Goal: Information Seeking & Learning: Learn about a topic

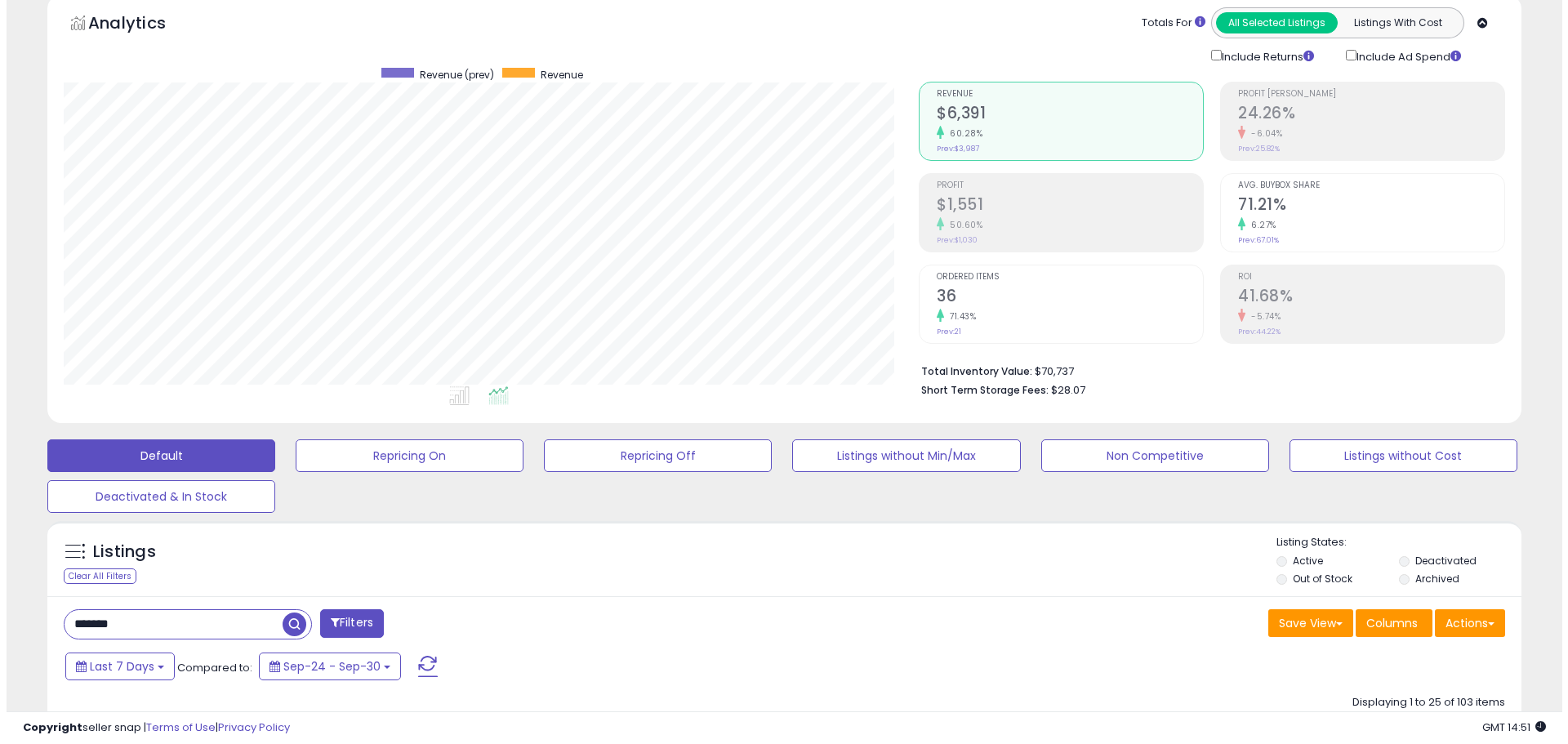
scroll to position [164, 0]
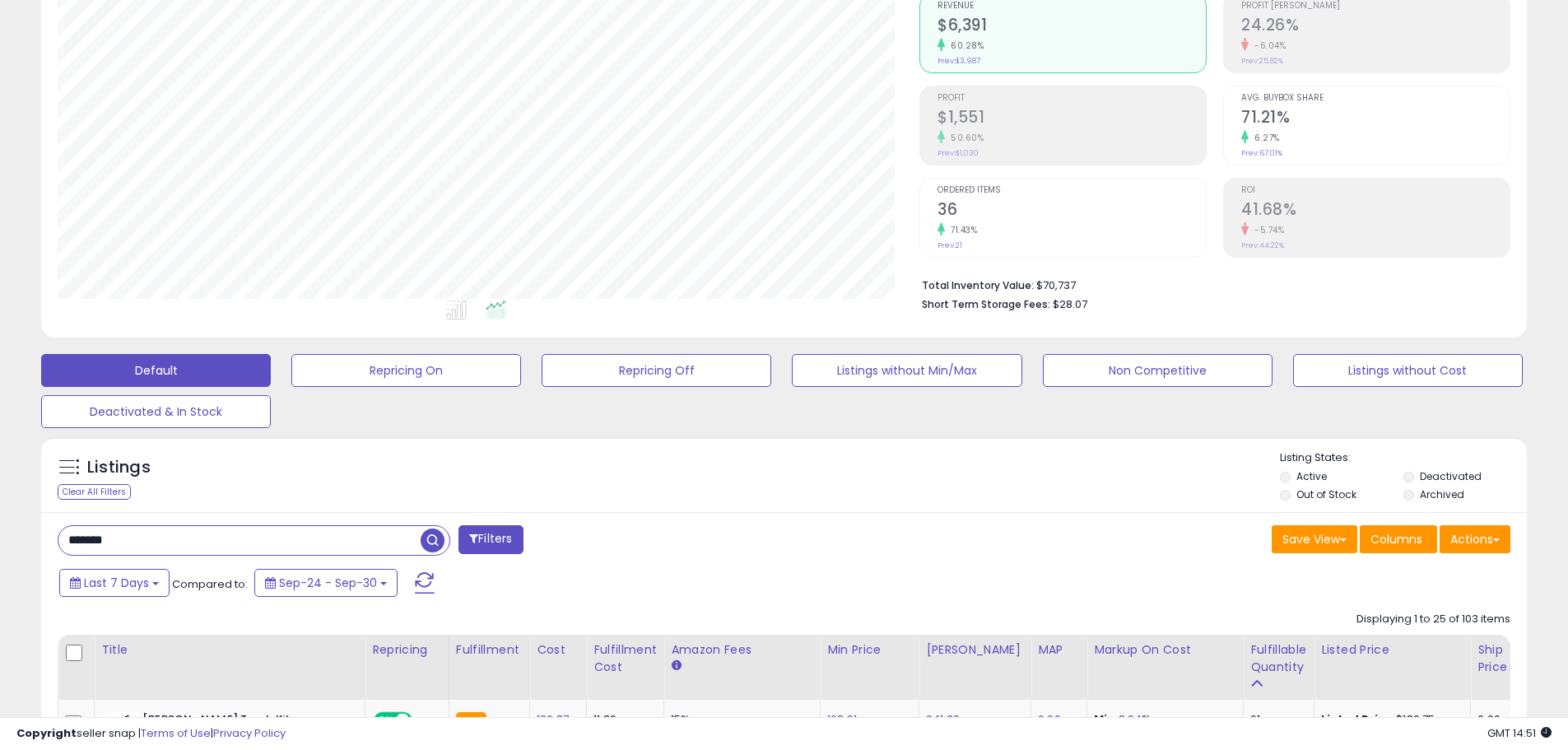
drag, startPoint x: 154, startPoint y: 545, endPoint x: 43, endPoint y: 537, distance: 111.3
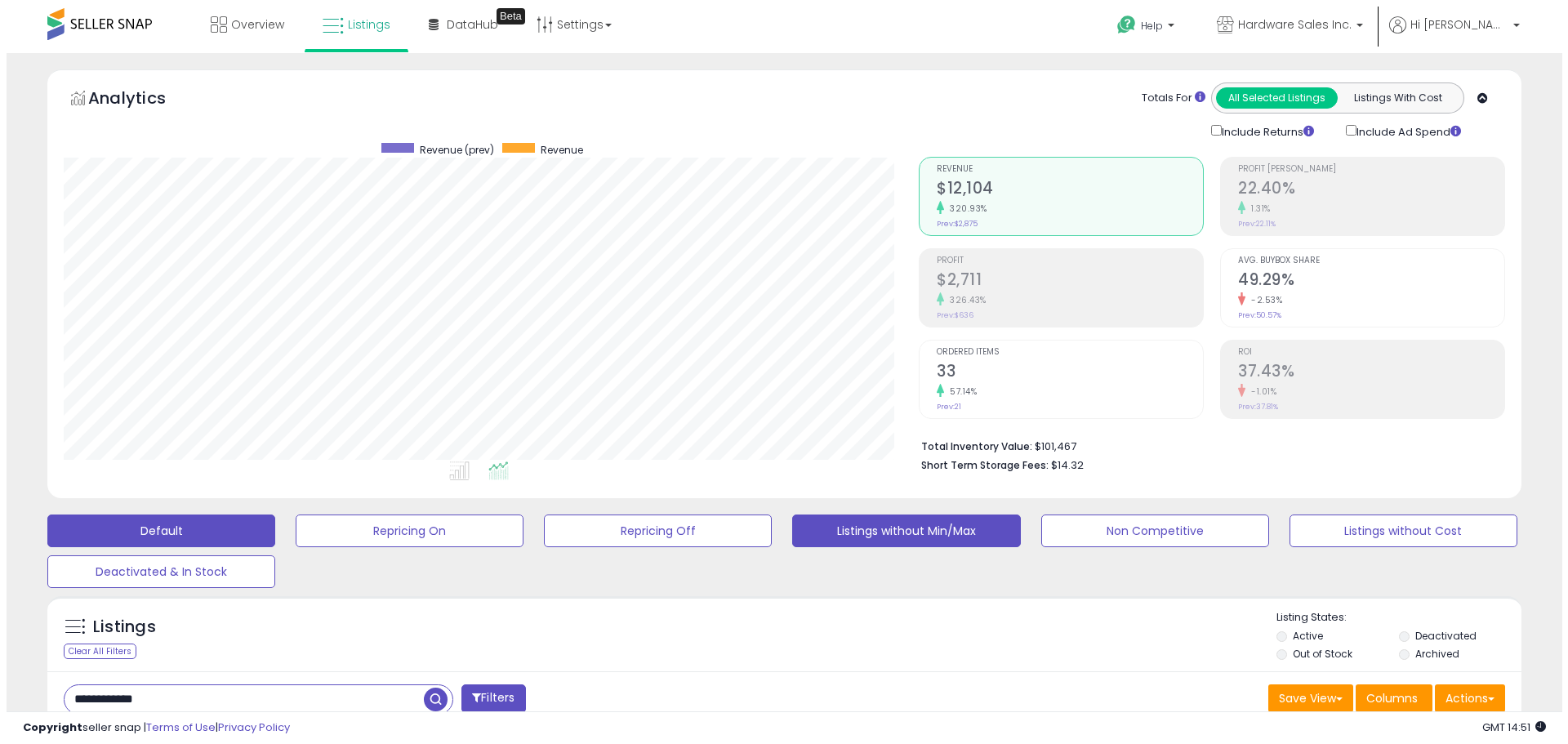
scroll to position [335, 855]
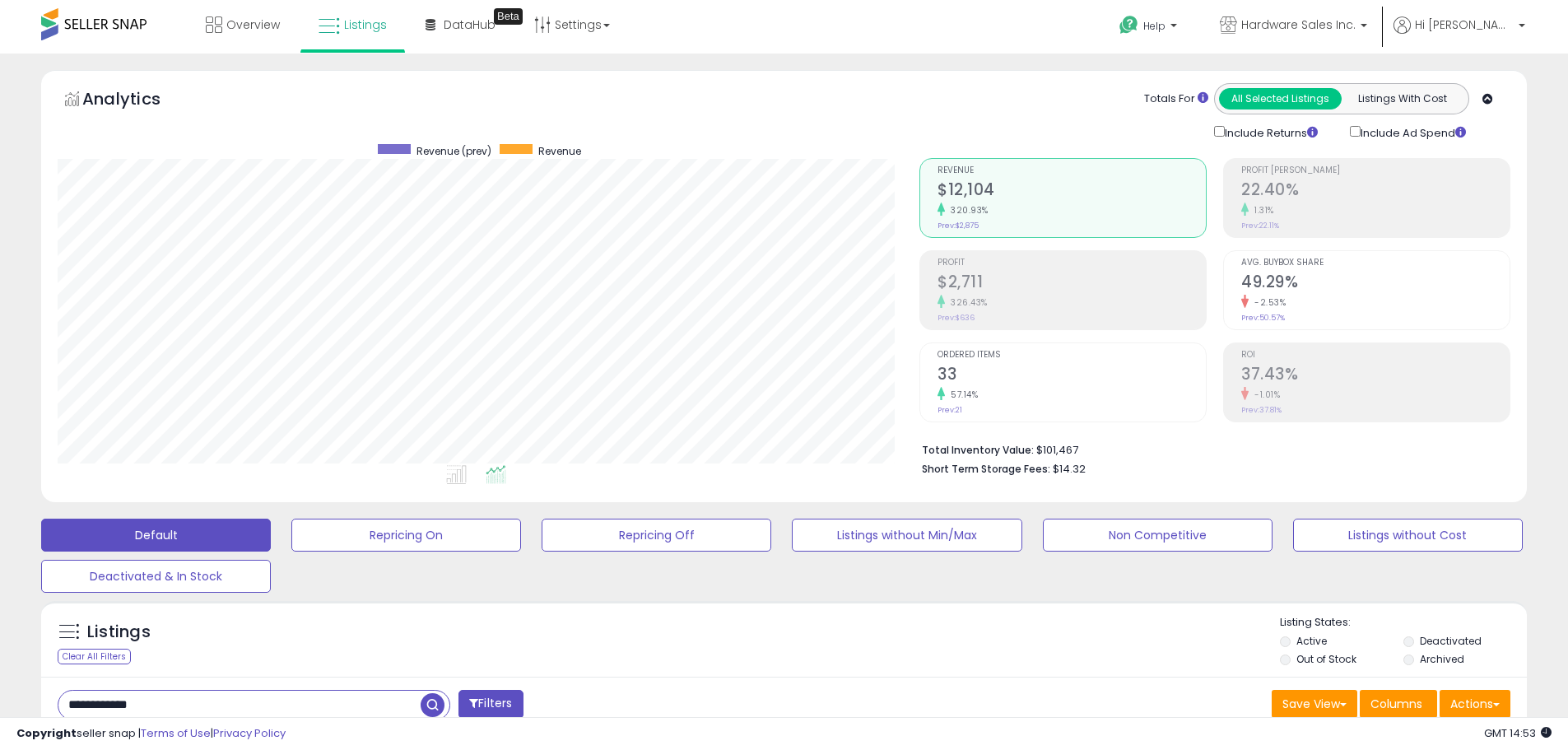
drag, startPoint x: 189, startPoint y: 711, endPoint x: 0, endPoint y: 686, distance: 190.6
click at [1003, 390] on div "171.43%" at bounding box center [1071, 395] width 268 height 16
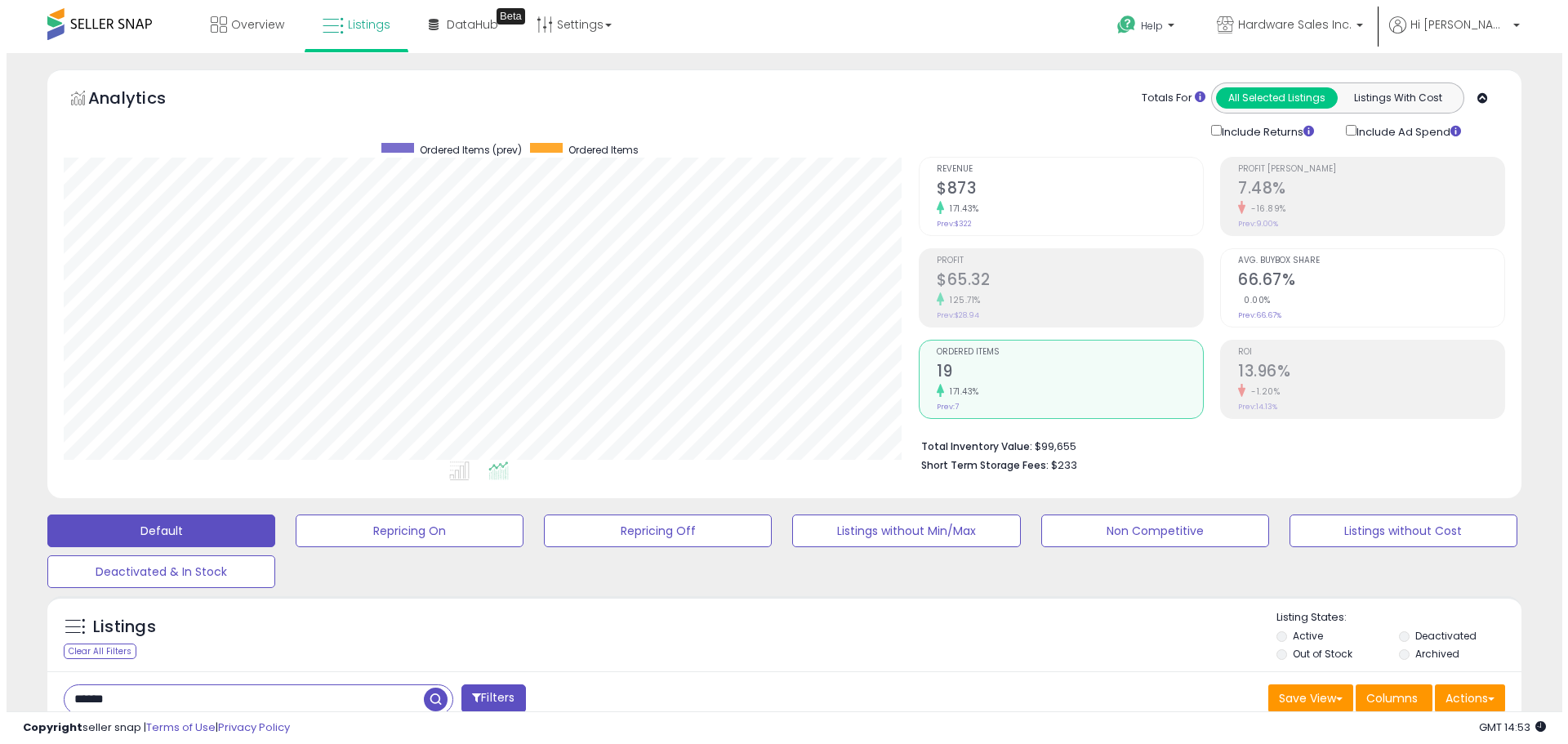
scroll to position [816344, 815740]
click at [1032, 190] on h2 "$873" at bounding box center [1063, 190] width 266 height 22
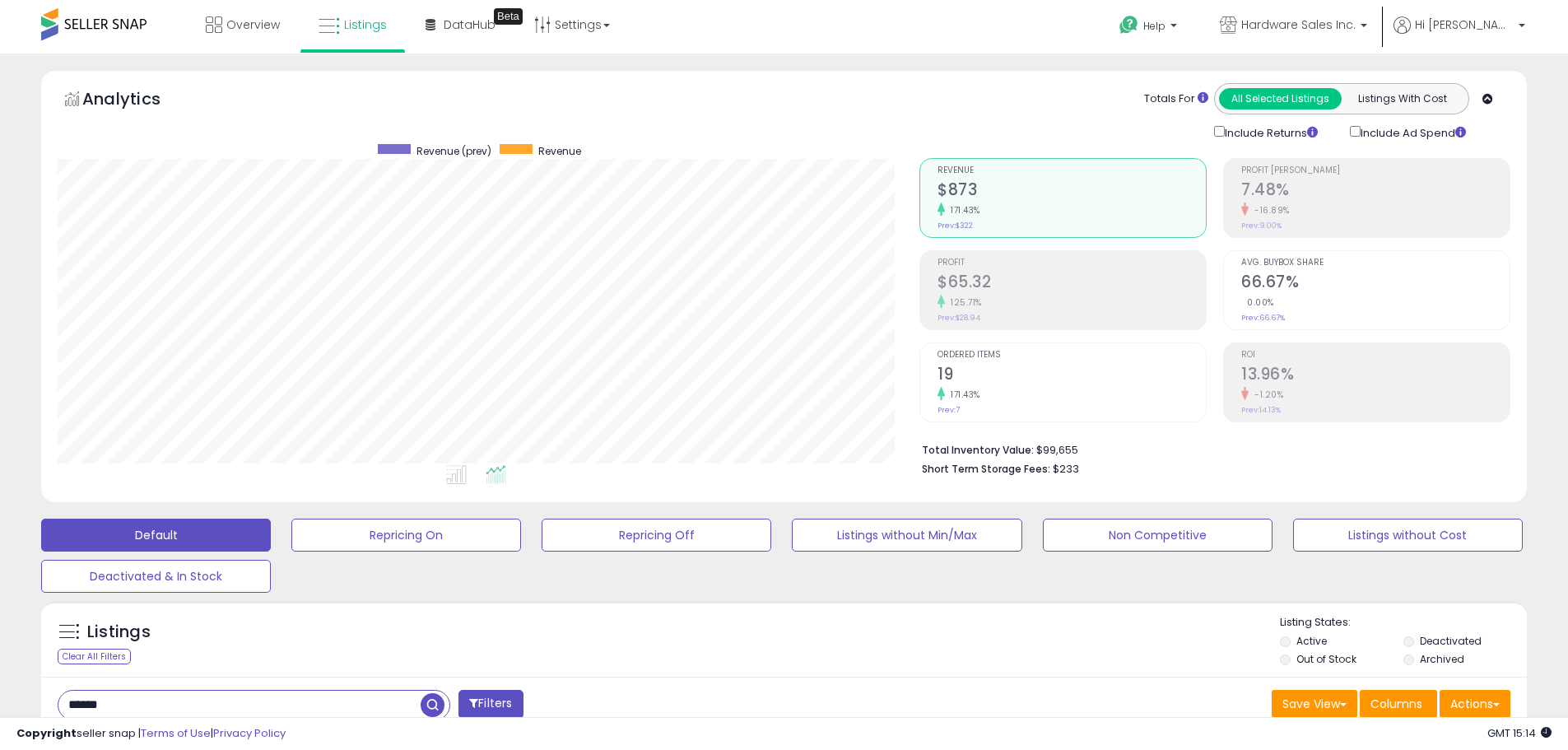
click at [1117, 444] on li "Total Inventory Value: $99,655" at bounding box center [1209, 448] width 577 height 19
click at [1103, 408] on div "Ordered Items 19 171.43% Prev: 7" at bounding box center [1071, 380] width 268 height 74
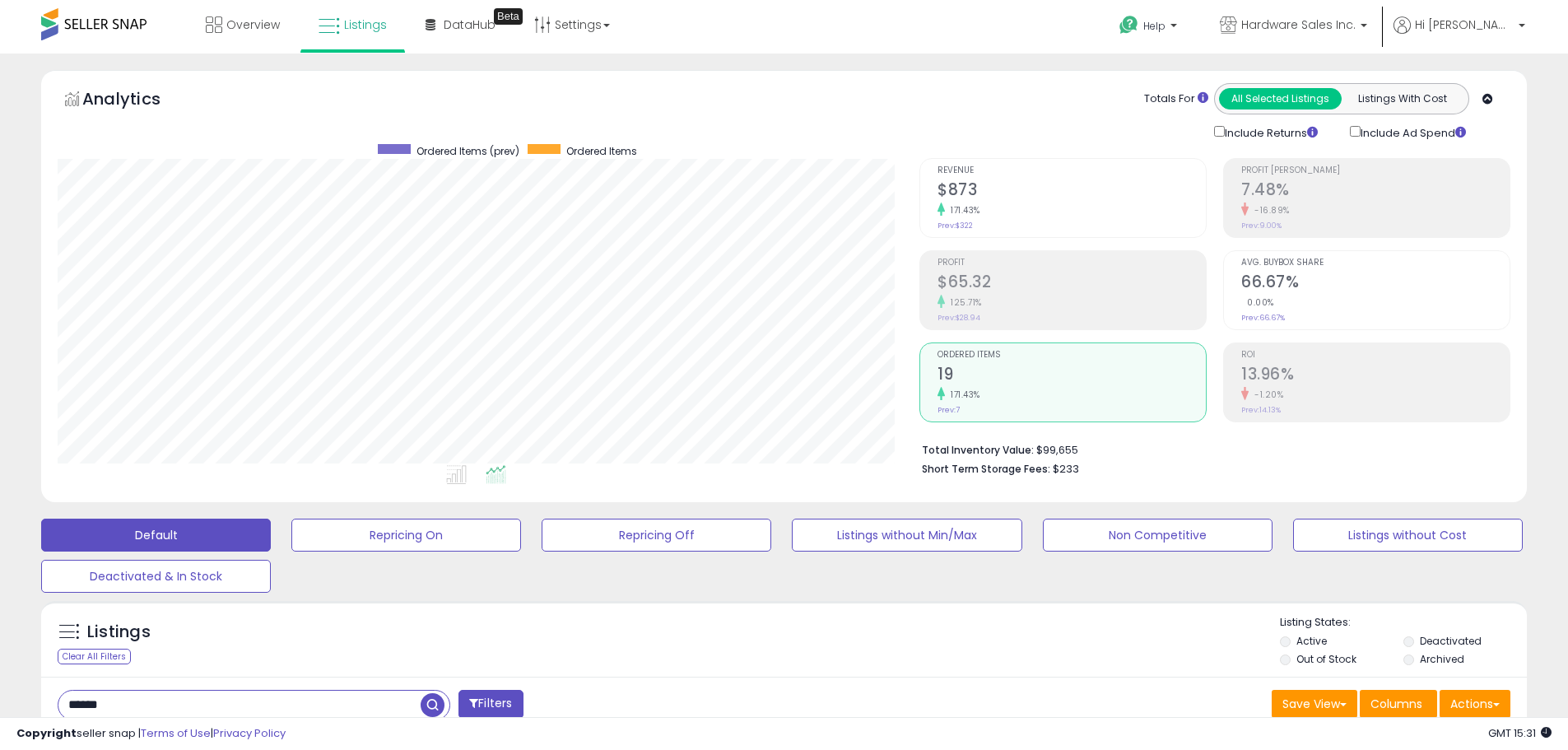
drag, startPoint x: 233, startPoint y: 700, endPoint x: 0, endPoint y: 598, distance: 254.3
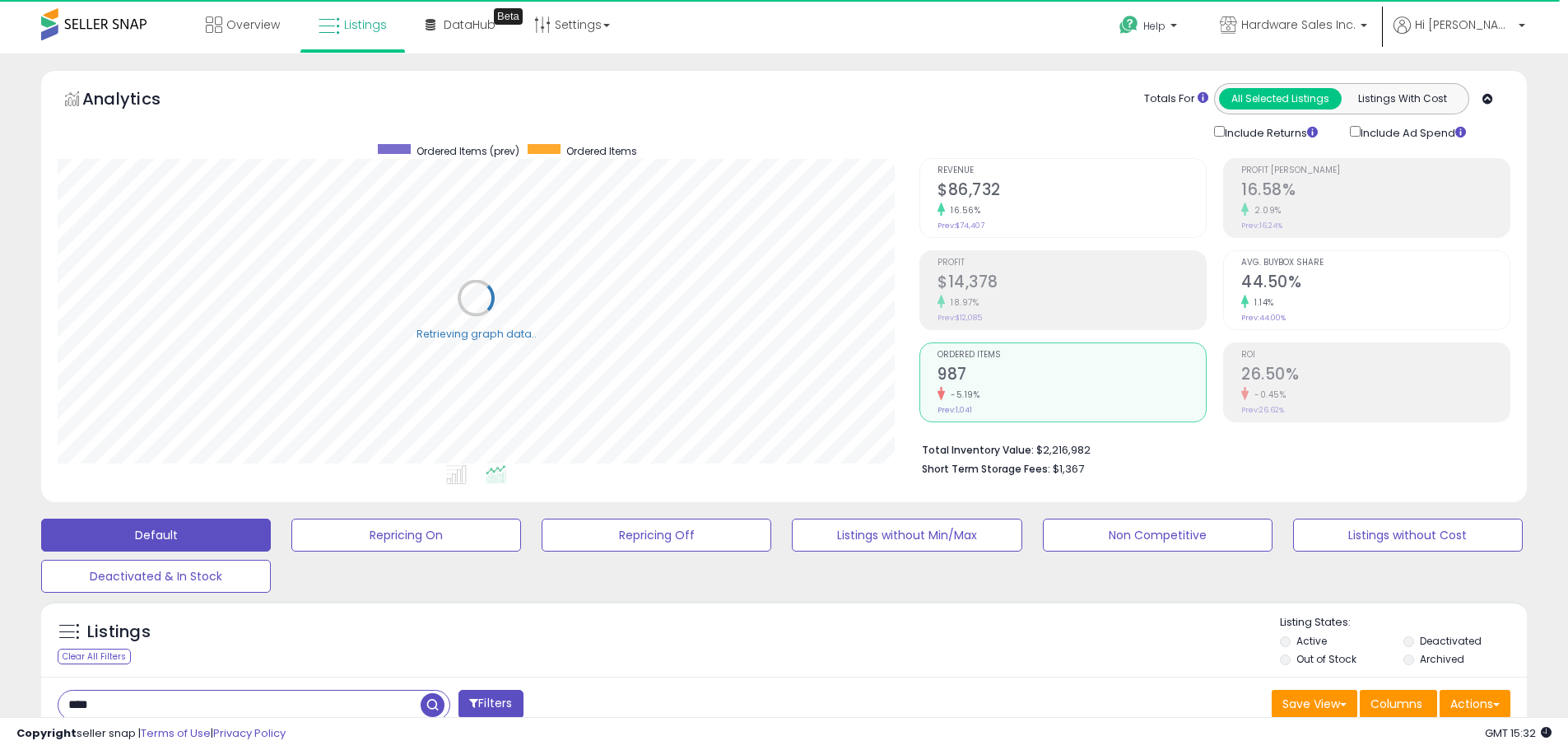
click at [1099, 184] on h2 "$86,732" at bounding box center [1071, 191] width 268 height 22
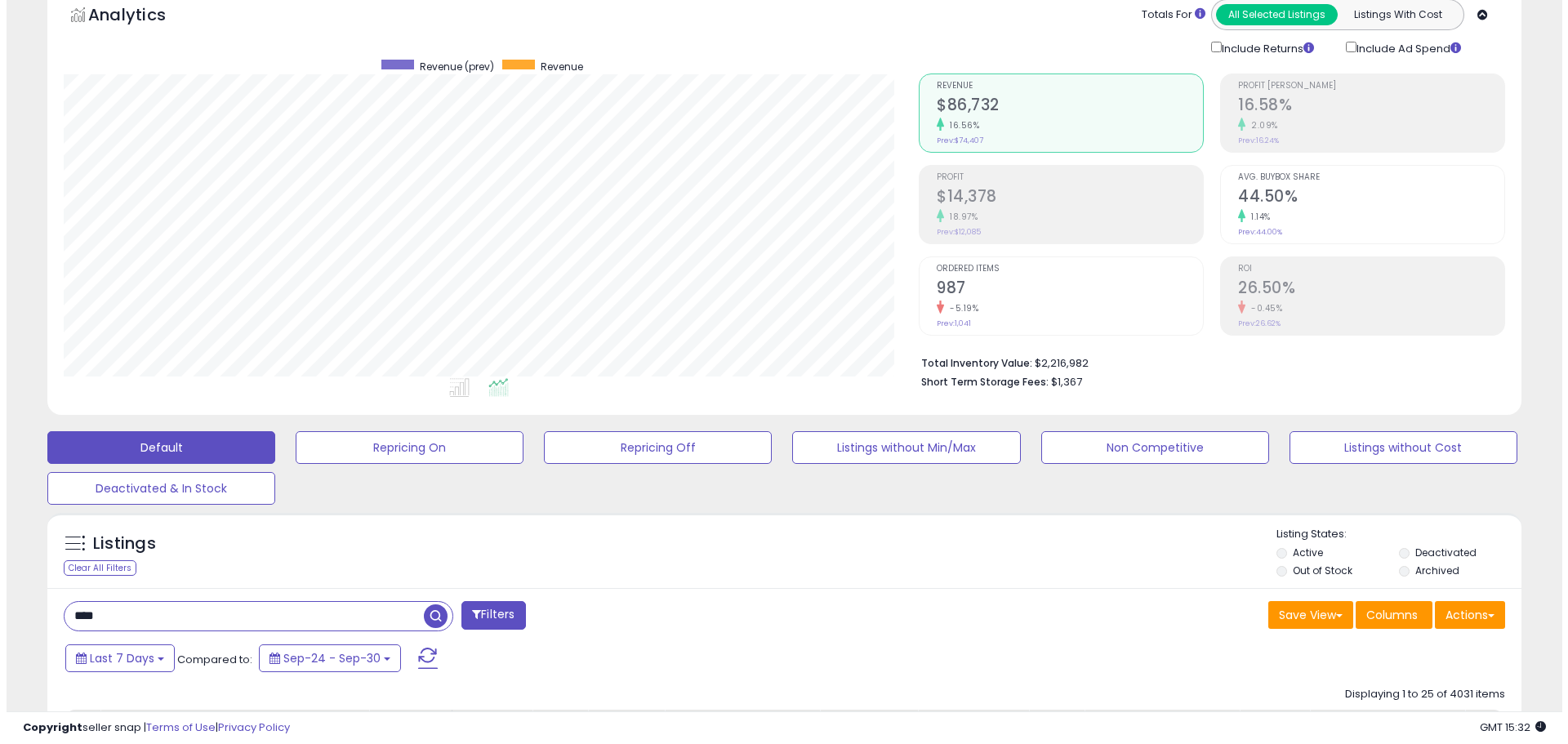
scroll to position [82, 0]
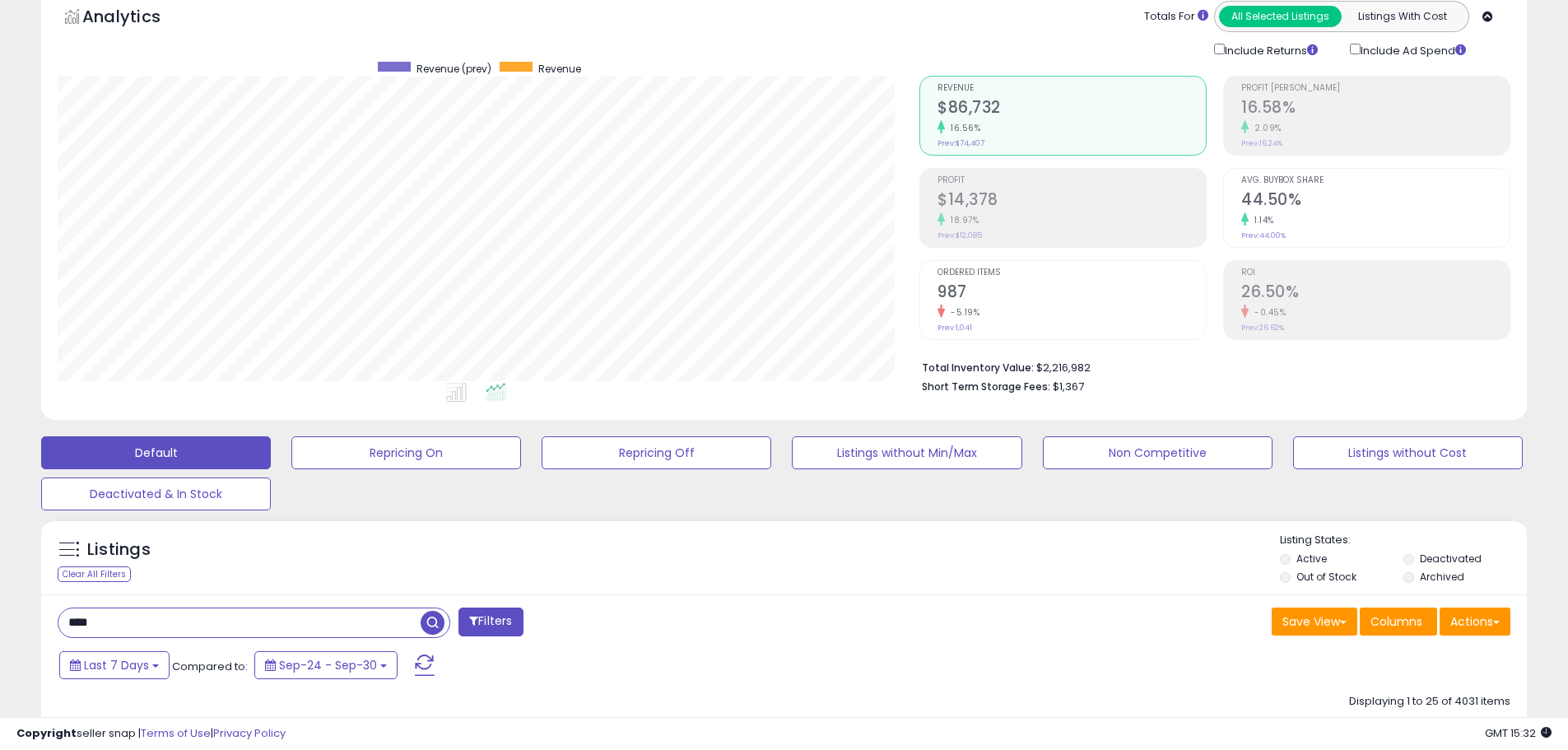
drag, startPoint x: 343, startPoint y: 619, endPoint x: 0, endPoint y: 484, distance: 368.6
drag, startPoint x: 199, startPoint y: 630, endPoint x: 45, endPoint y: 611, distance: 155.2
click at [82, 618] on input "********" at bounding box center [239, 623] width 362 height 29
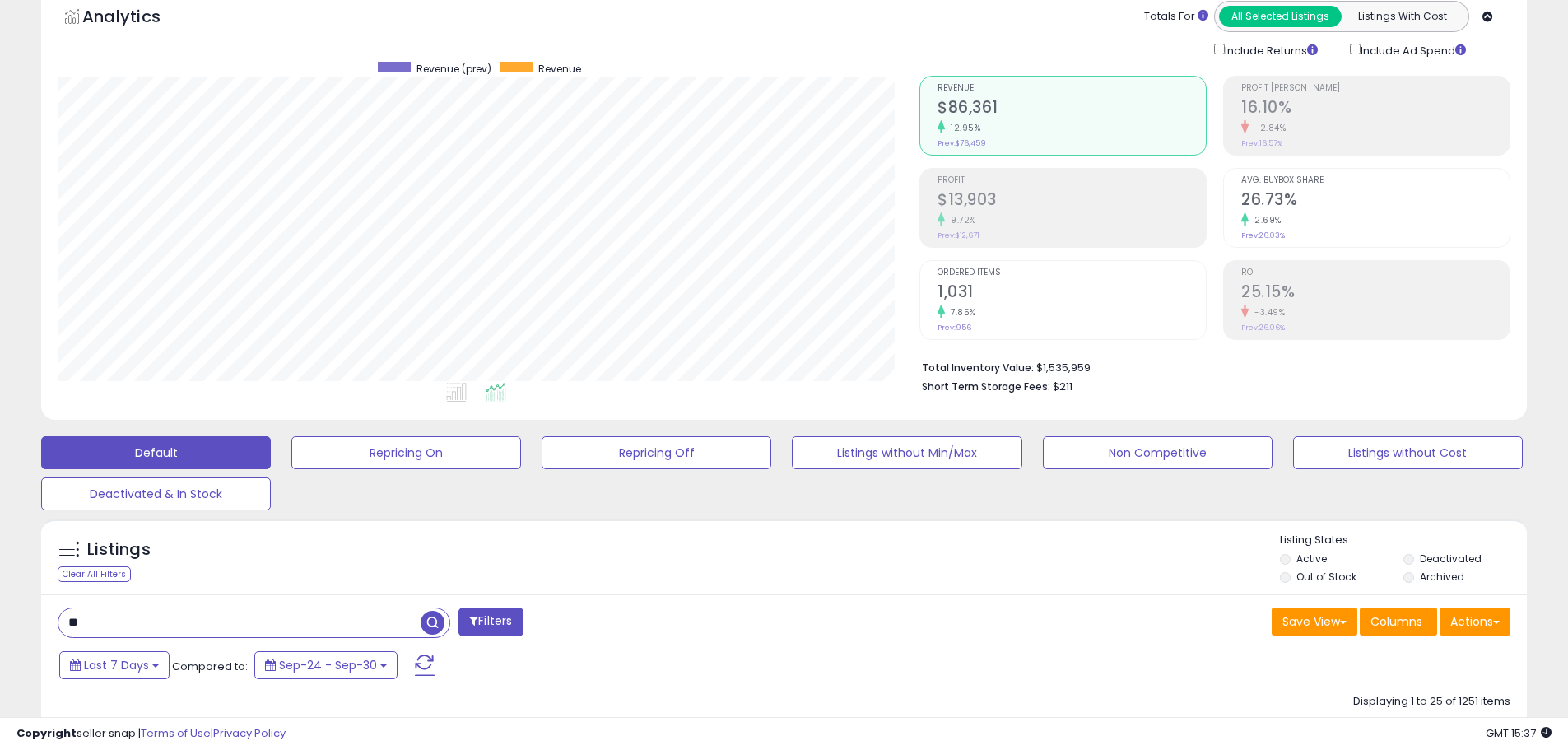
type input "*"
drag, startPoint x: 225, startPoint y: 619, endPoint x: 0, endPoint y: 544, distance: 237.2
type input "*********"
drag, startPoint x: 290, startPoint y: 625, endPoint x: 0, endPoint y: 548, distance: 300.0
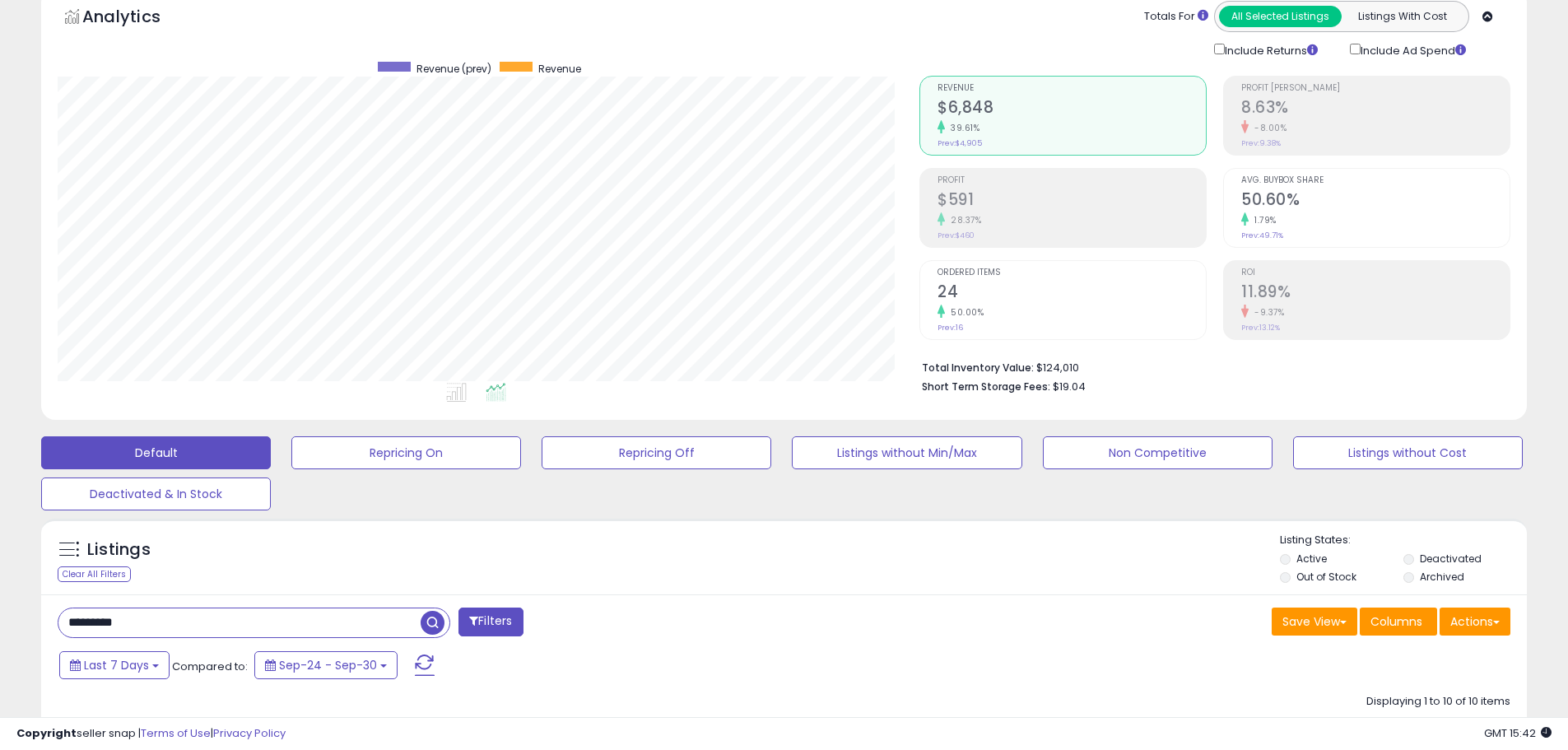
drag, startPoint x: 220, startPoint y: 624, endPoint x: 0, endPoint y: 569, distance: 226.8
drag, startPoint x: 184, startPoint y: 635, endPoint x: 0, endPoint y: 573, distance: 194.2
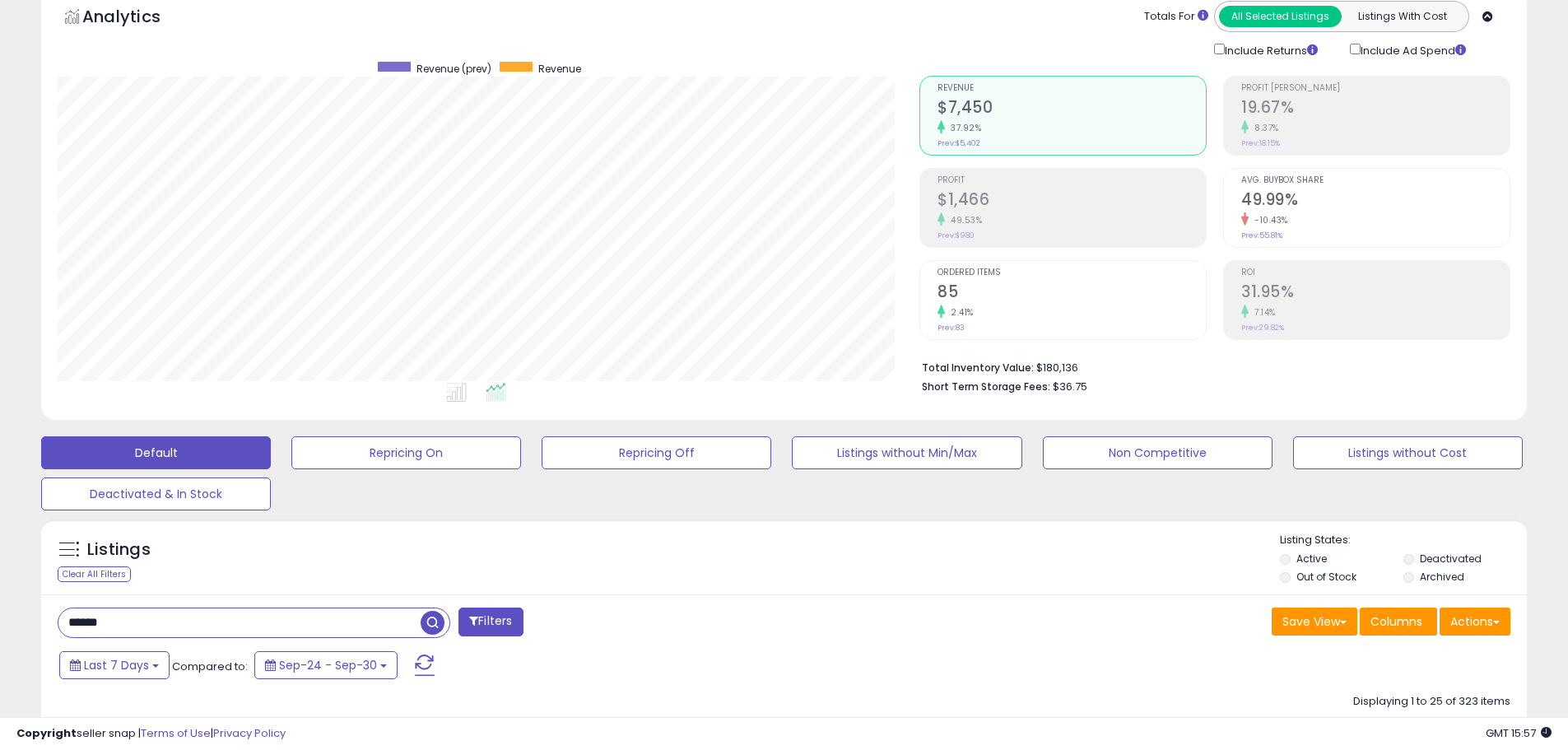
type input "******"
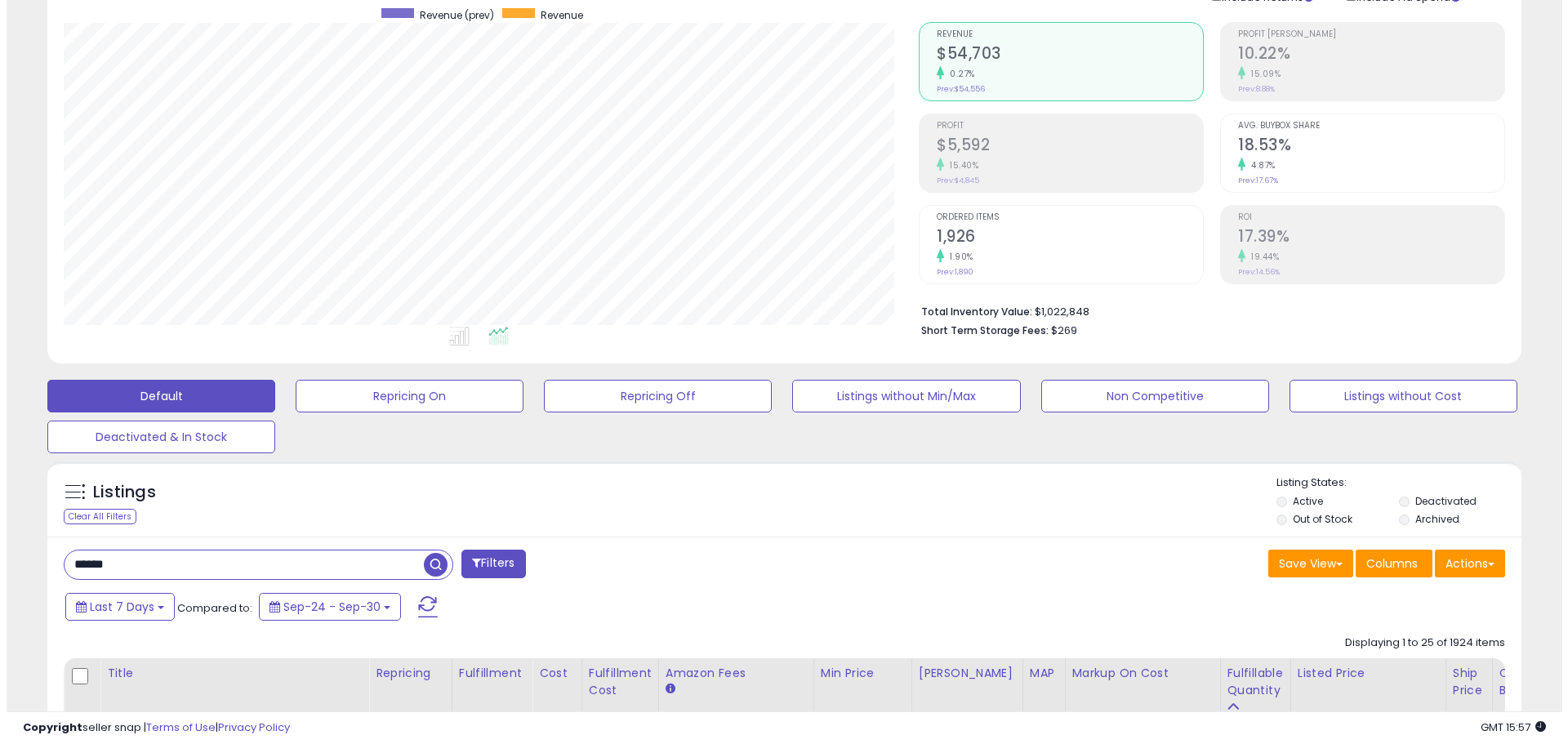
scroll to position [164, 0]
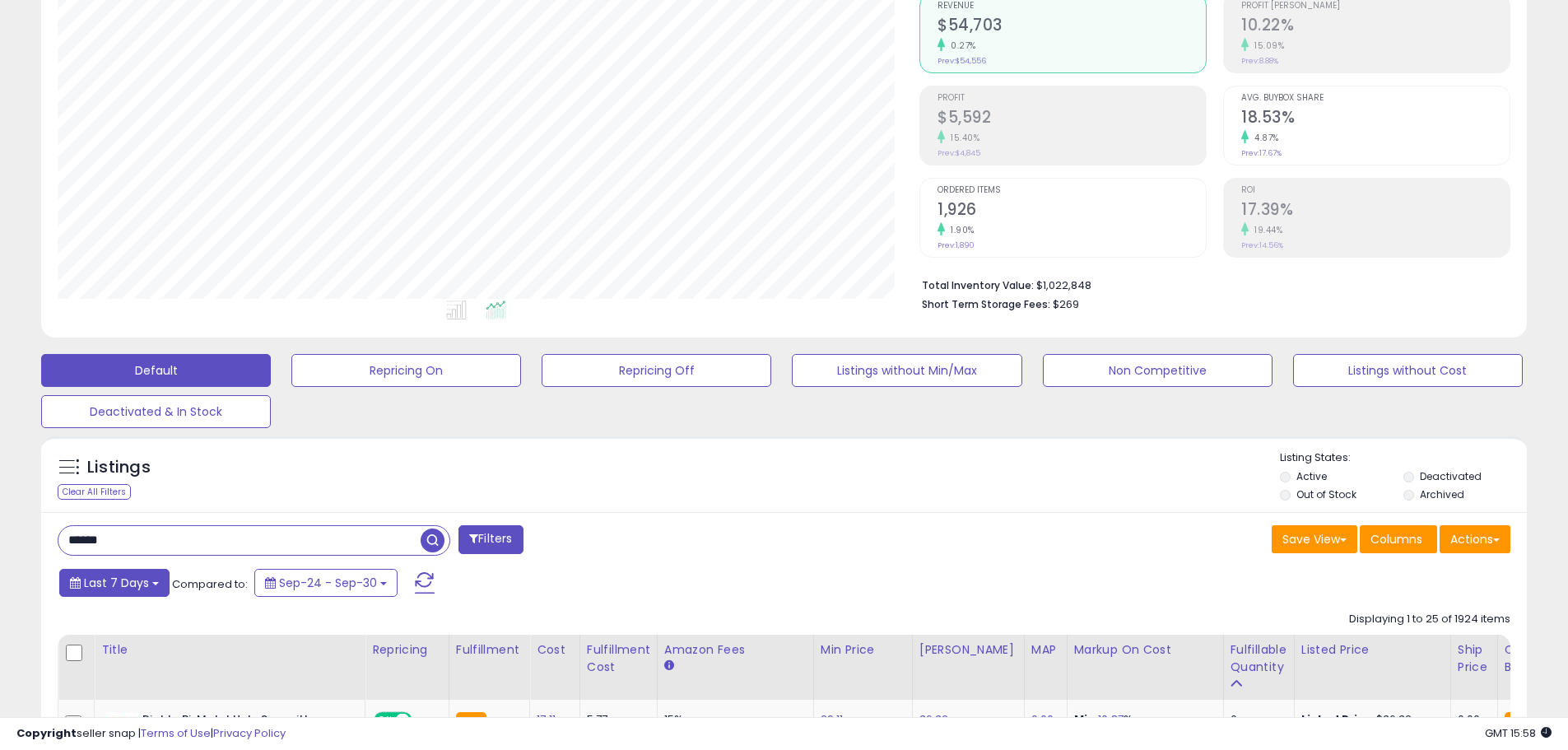
click at [102, 590] on span "Last 7 Days" at bounding box center [116, 583] width 65 height 17
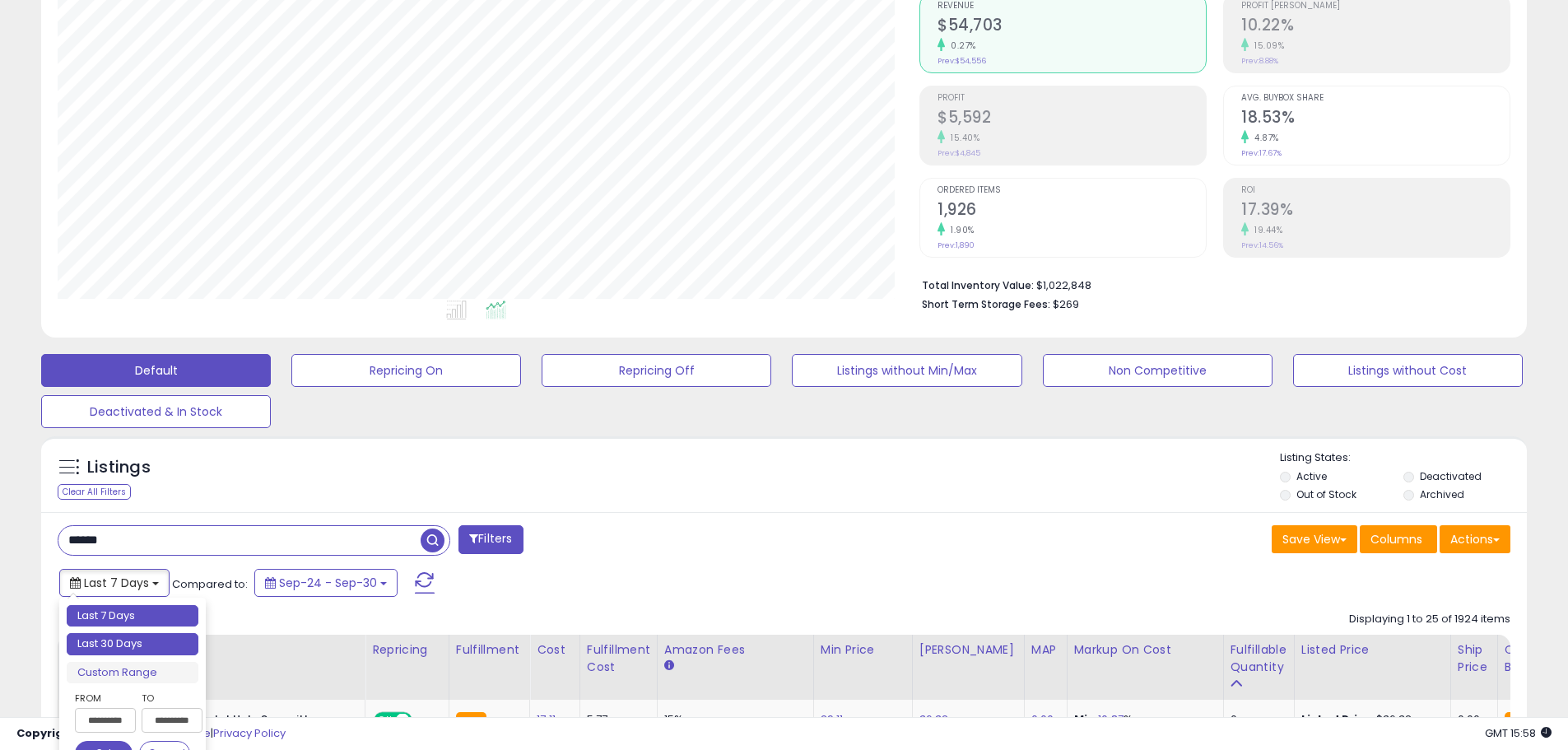
type input "**********"
click at [154, 646] on li "Last 30 Days" at bounding box center [132, 644] width 131 height 22
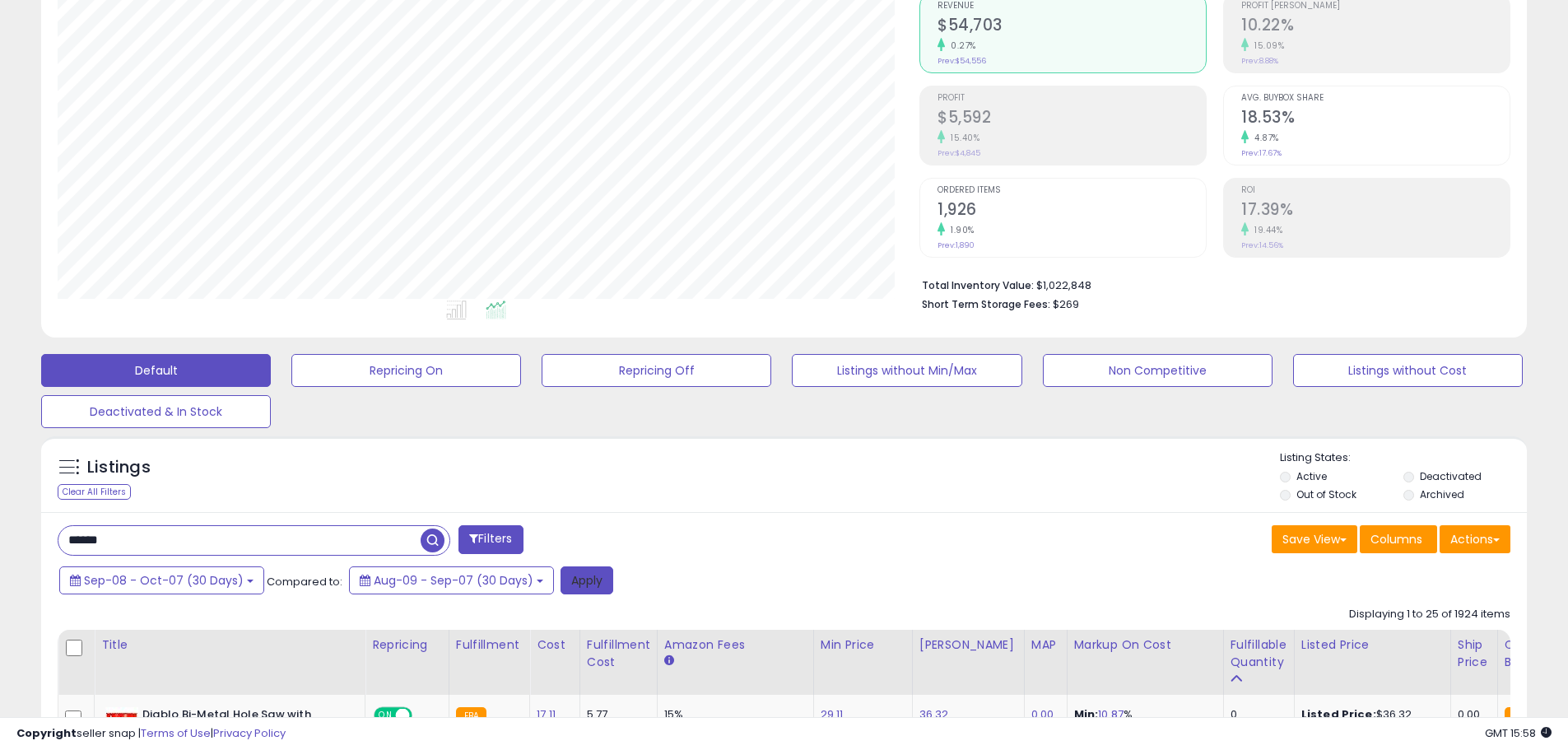
click at [575, 573] on button "Apply" at bounding box center [587, 580] width 53 height 28
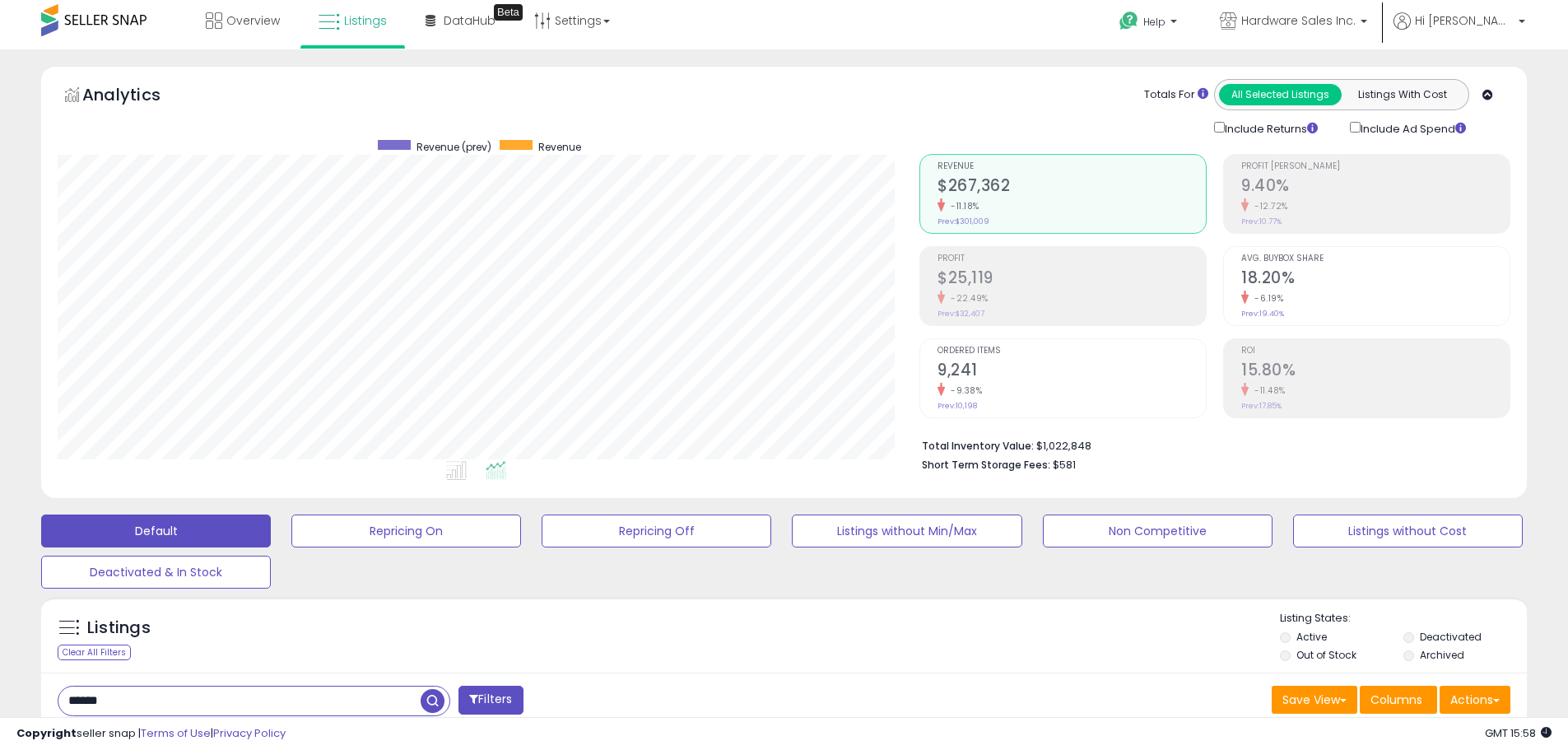
scroll to position [0, 0]
